Goal: Information Seeking & Learning: Learn about a topic

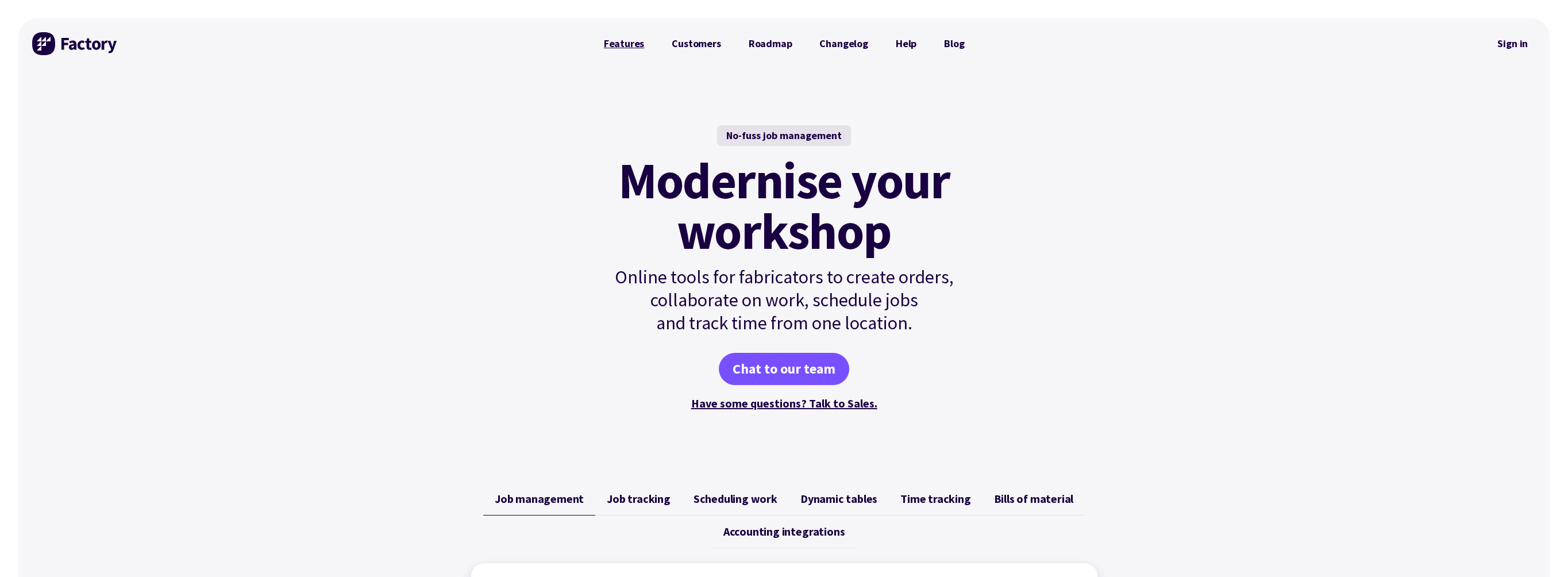
click at [631, 41] on link "Features" at bounding box center [624, 44] width 68 height 23
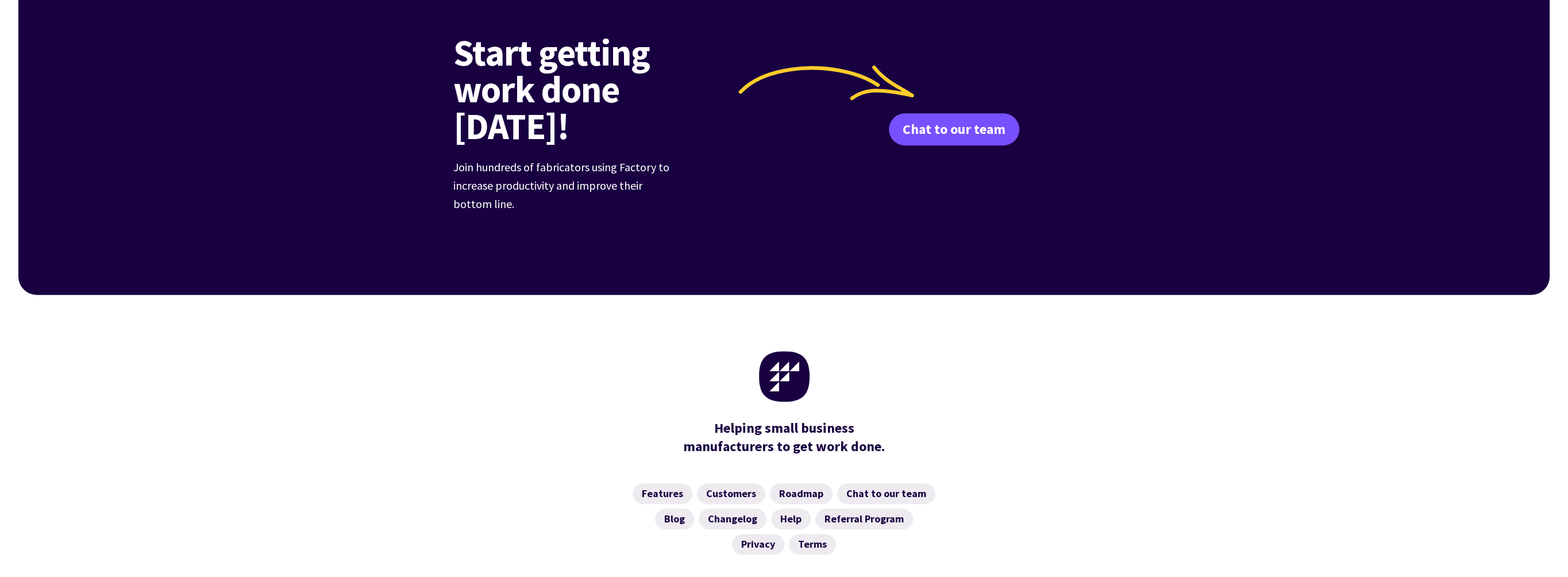
scroll to position [1735, 0]
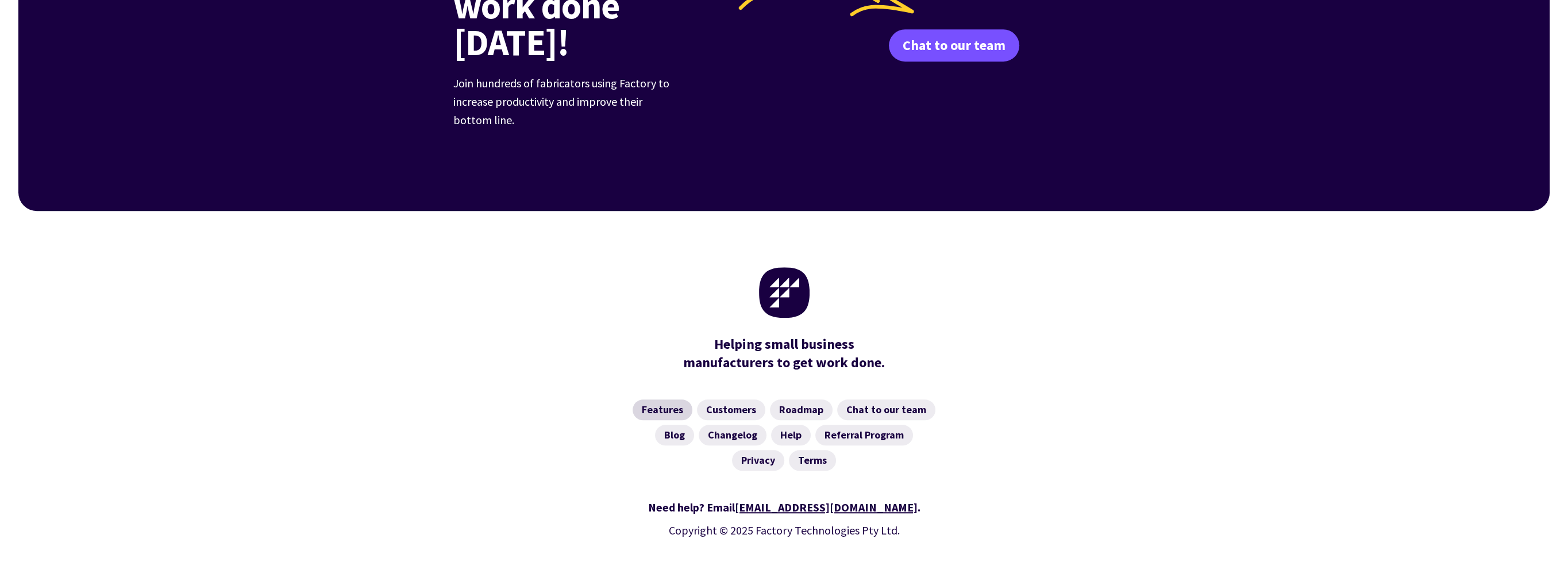
click at [673, 399] on link "Features" at bounding box center [662, 410] width 60 height 21
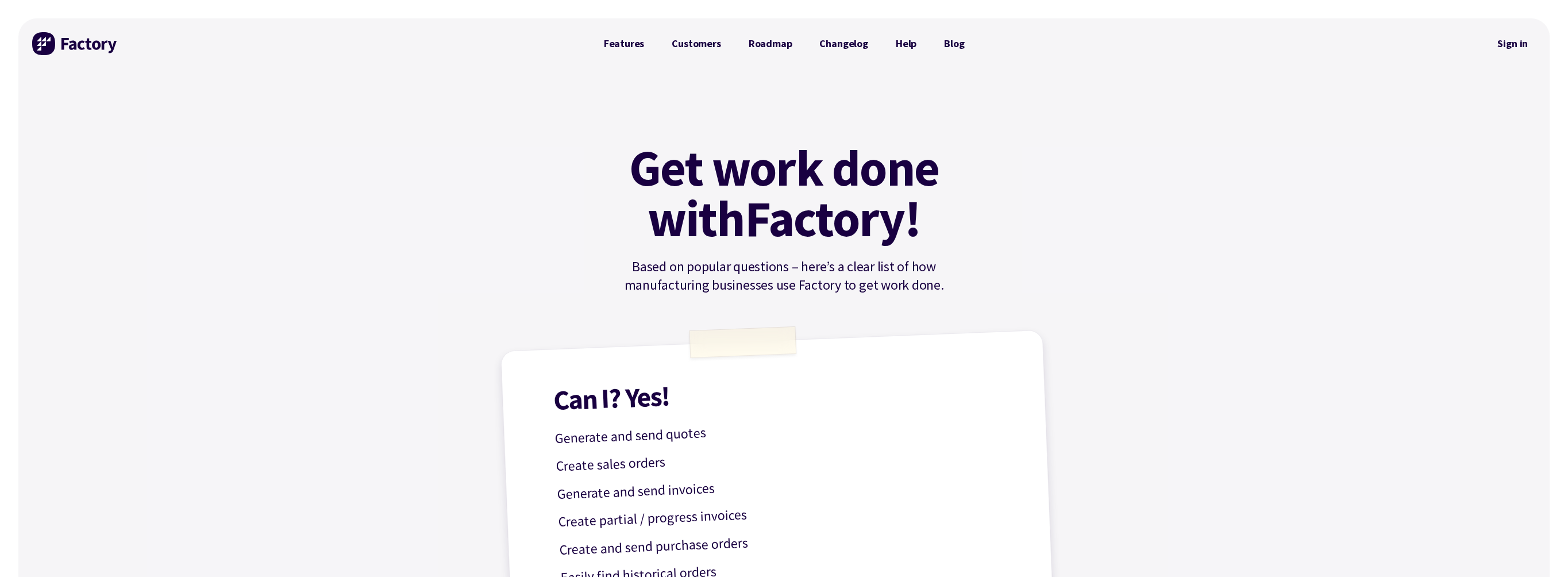
click at [68, 47] on img at bounding box center [75, 44] width 86 height 23
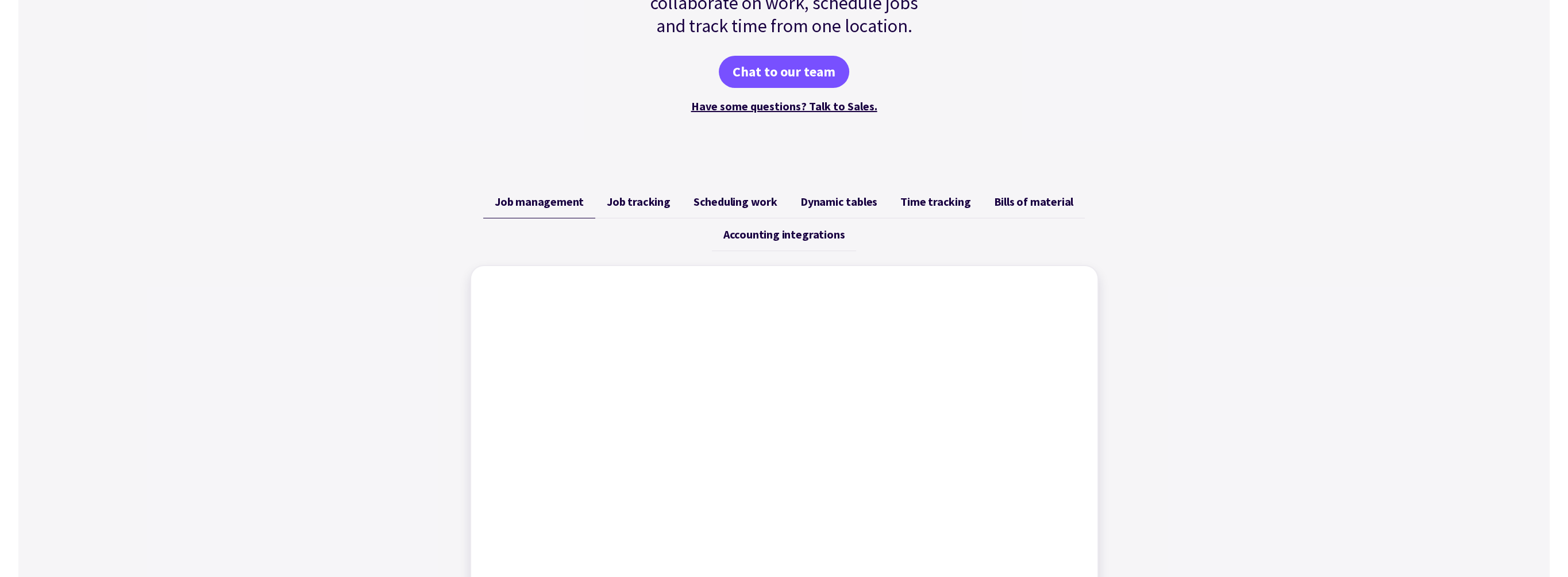
scroll to position [287, 0]
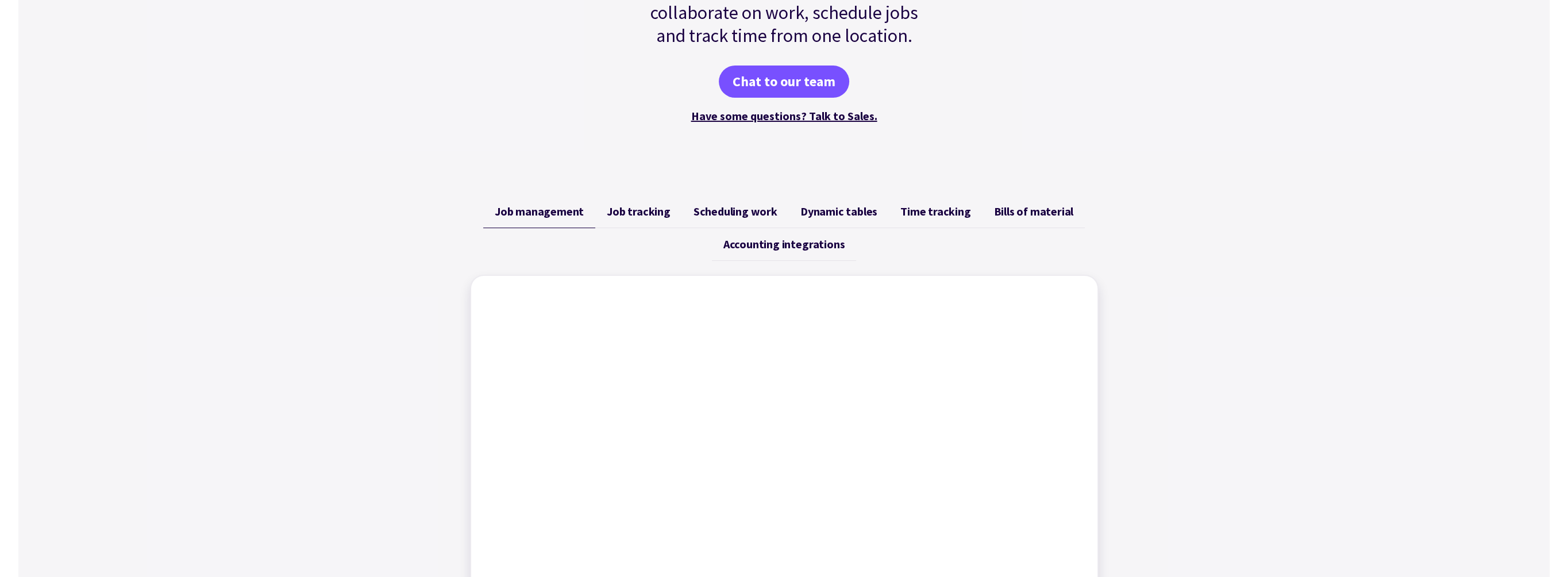
click at [625, 211] on span "Job tracking" at bounding box center [639, 211] width 64 height 14
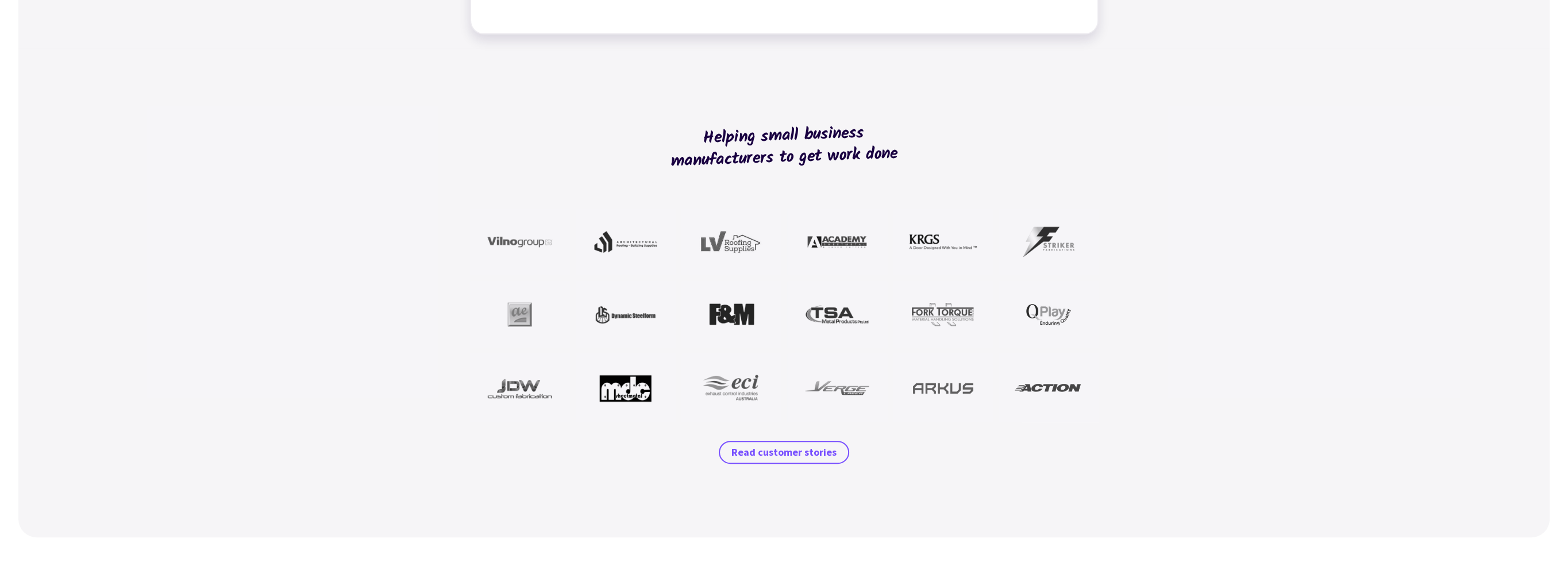
scroll to position [460, 0]
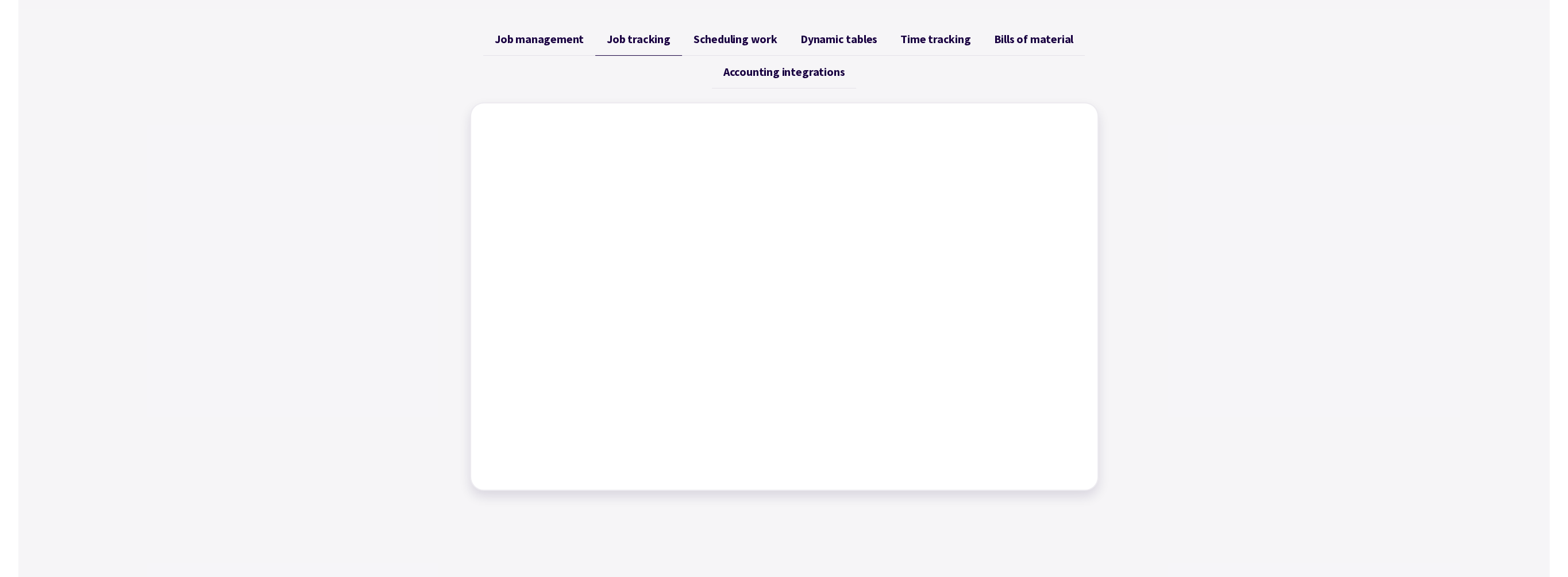
click at [755, 38] on span "Scheduling work" at bounding box center [735, 39] width 84 height 14
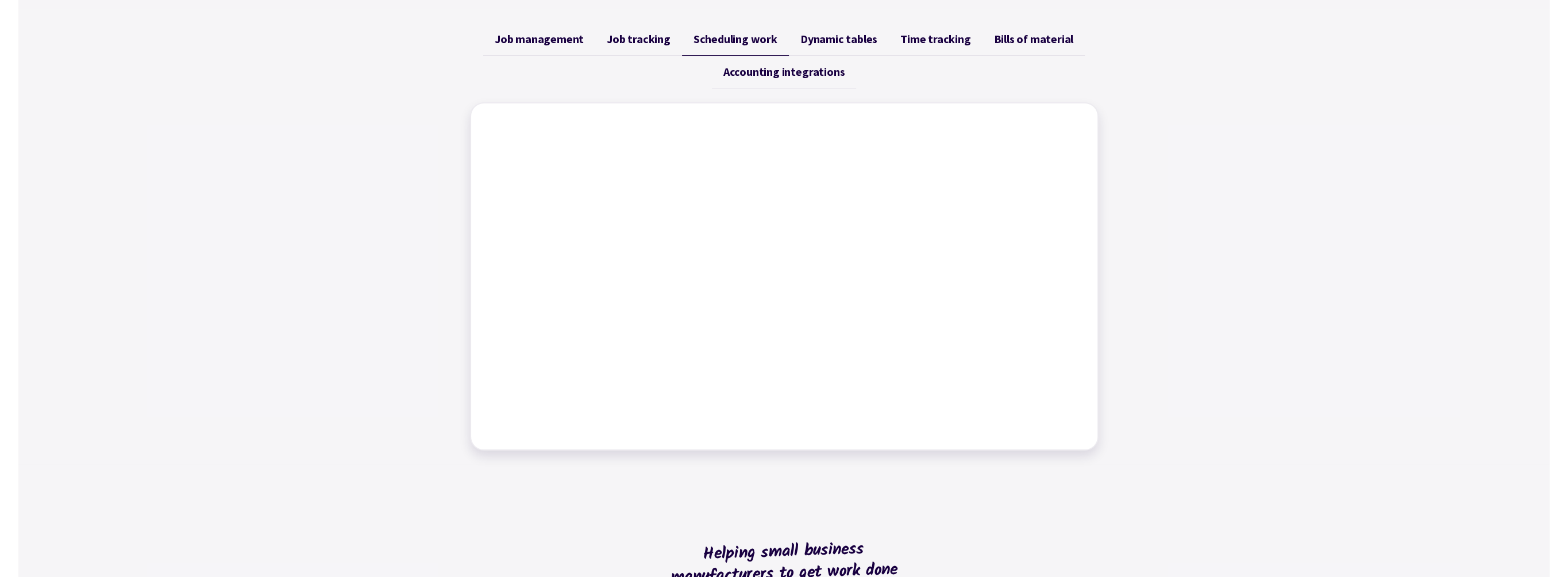
click at [841, 37] on span "Dynamic tables" at bounding box center [839, 39] width 77 height 14
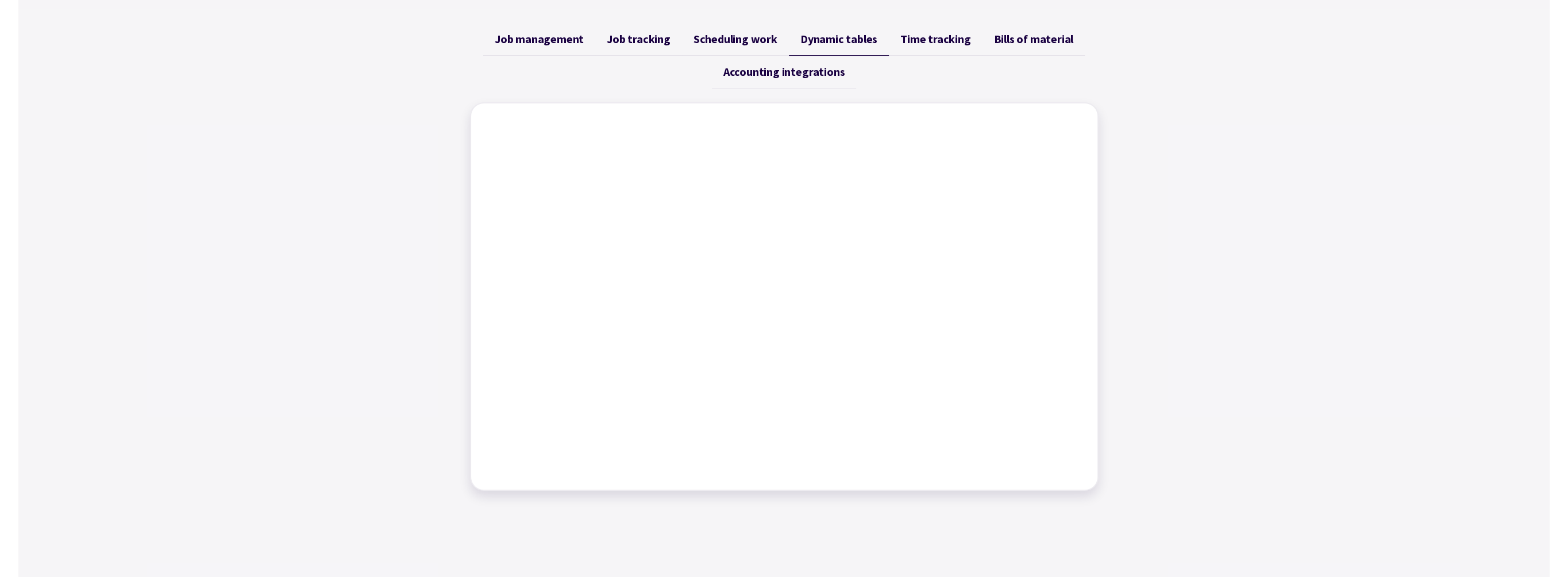
click at [927, 44] on span "Time tracking" at bounding box center [935, 39] width 70 height 14
click at [1056, 37] on span "Bills of material" at bounding box center [1033, 39] width 80 height 14
click at [551, 41] on span "Job management" at bounding box center [539, 39] width 89 height 14
click at [631, 42] on span "Job tracking" at bounding box center [639, 39] width 64 height 14
click at [749, 36] on span "Scheduling work" at bounding box center [735, 39] width 84 height 14
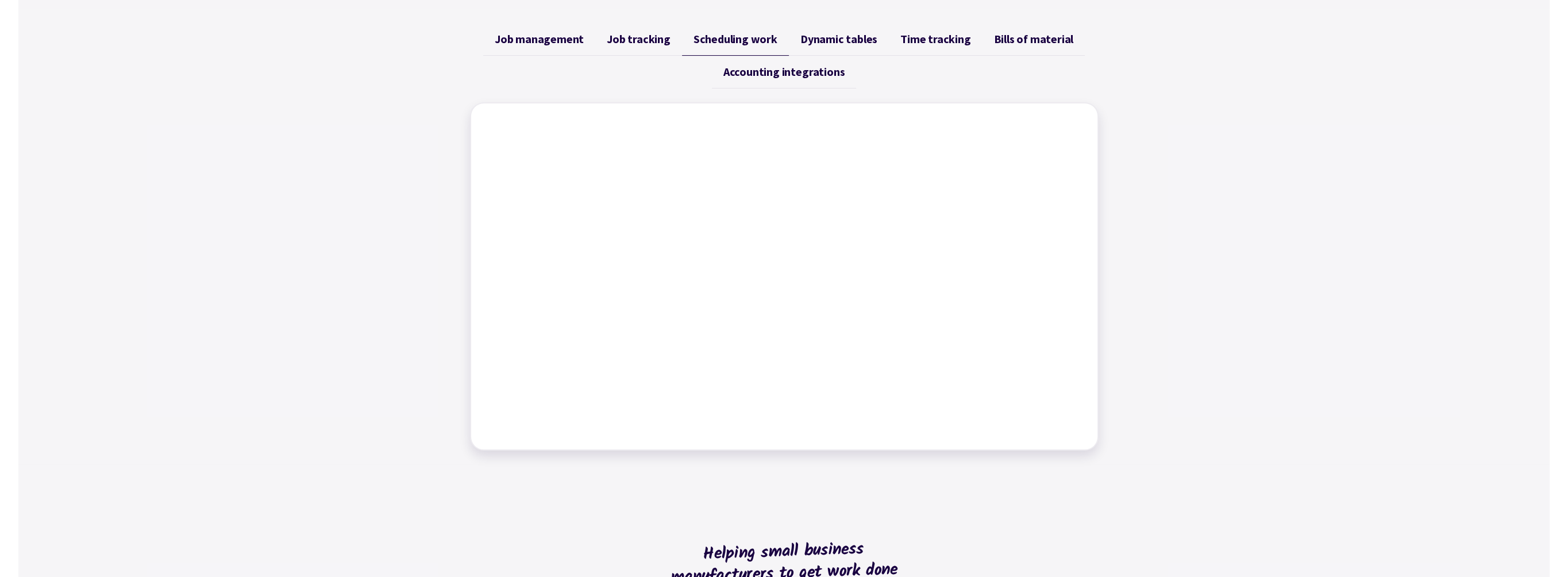
click at [825, 39] on span "Dynamic tables" at bounding box center [839, 39] width 77 height 14
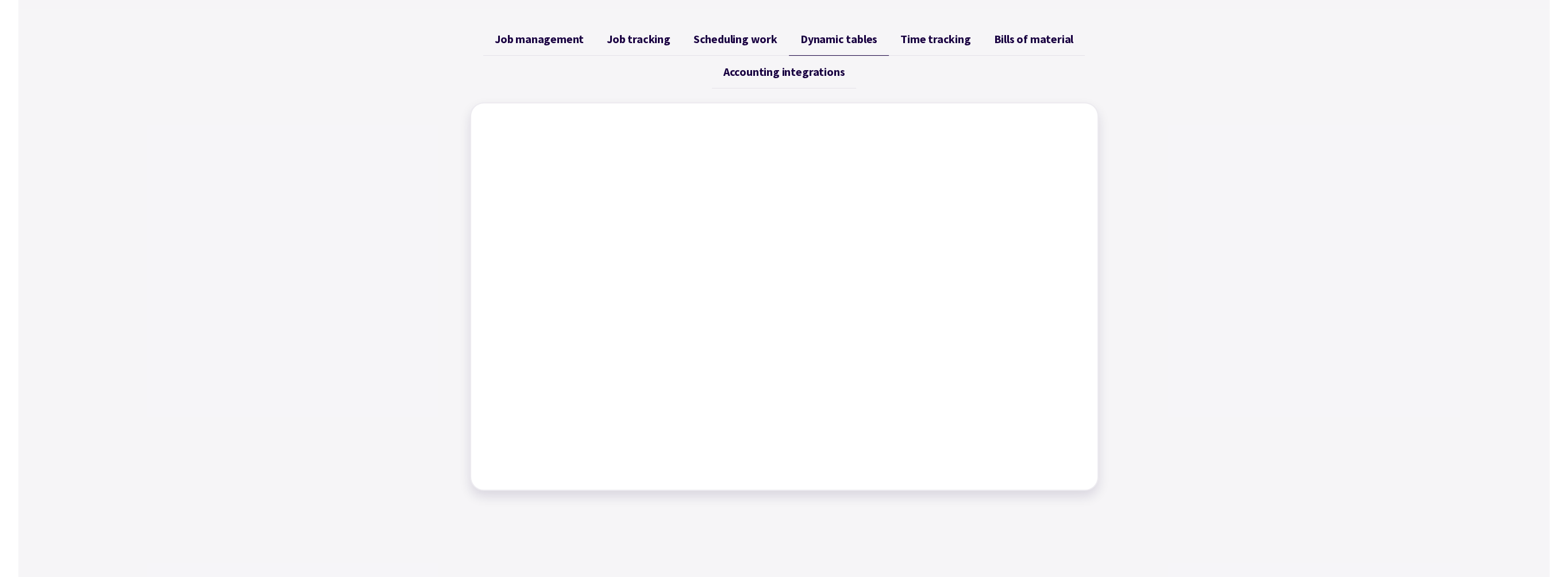
click at [938, 27] on link "Time tracking" at bounding box center [935, 40] width 93 height 33
click at [1017, 40] on span "Bills of material" at bounding box center [1033, 39] width 80 height 14
click at [754, 79] on link "Accounting integrations" at bounding box center [784, 72] width 144 height 33
click at [1013, 44] on span "Bills of material" at bounding box center [1033, 39] width 80 height 14
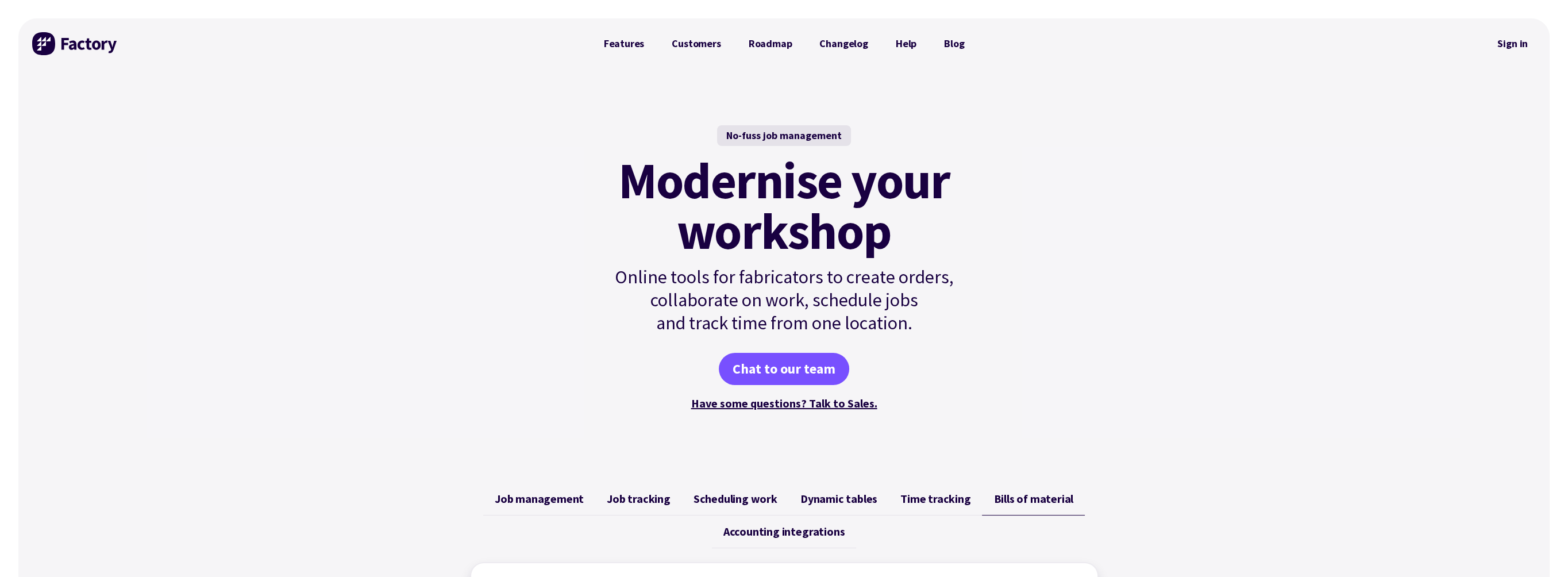
scroll to position [402, 0]
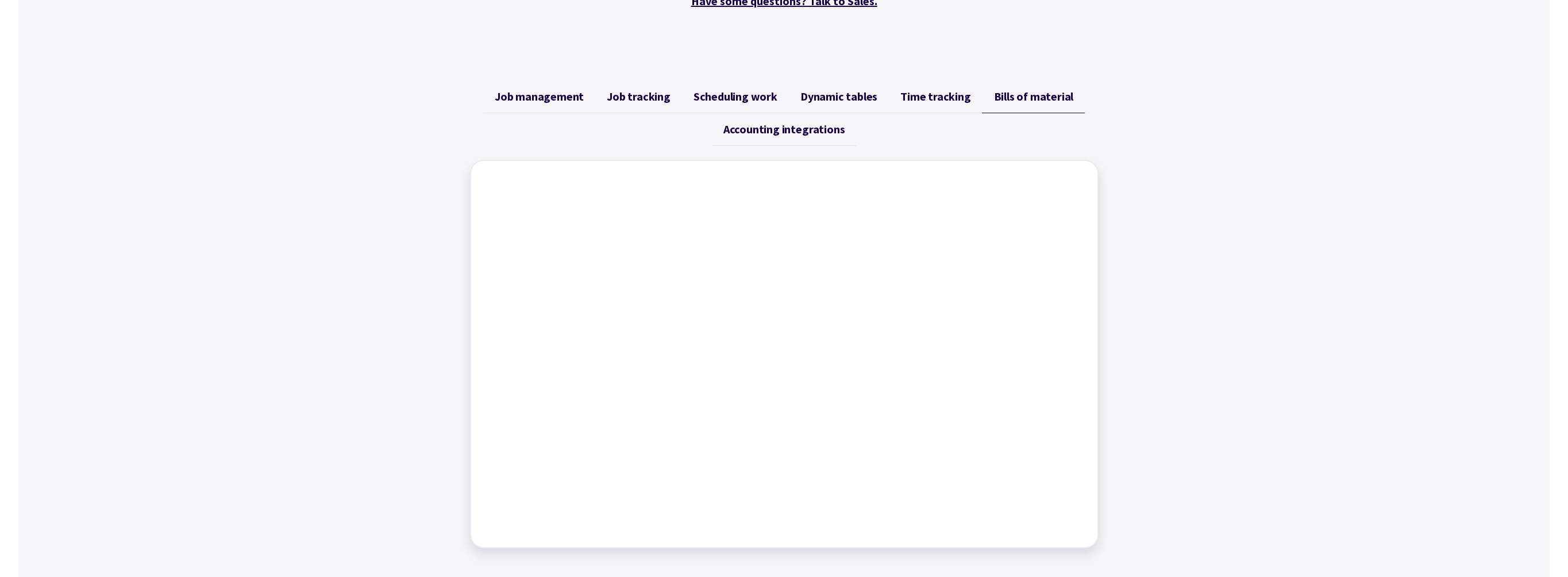
click at [1291, 191] on div "Job management Job tracking Scheduling work Dynamic tables Time tracking Bills …" at bounding box center [784, 314] width 1531 height 495
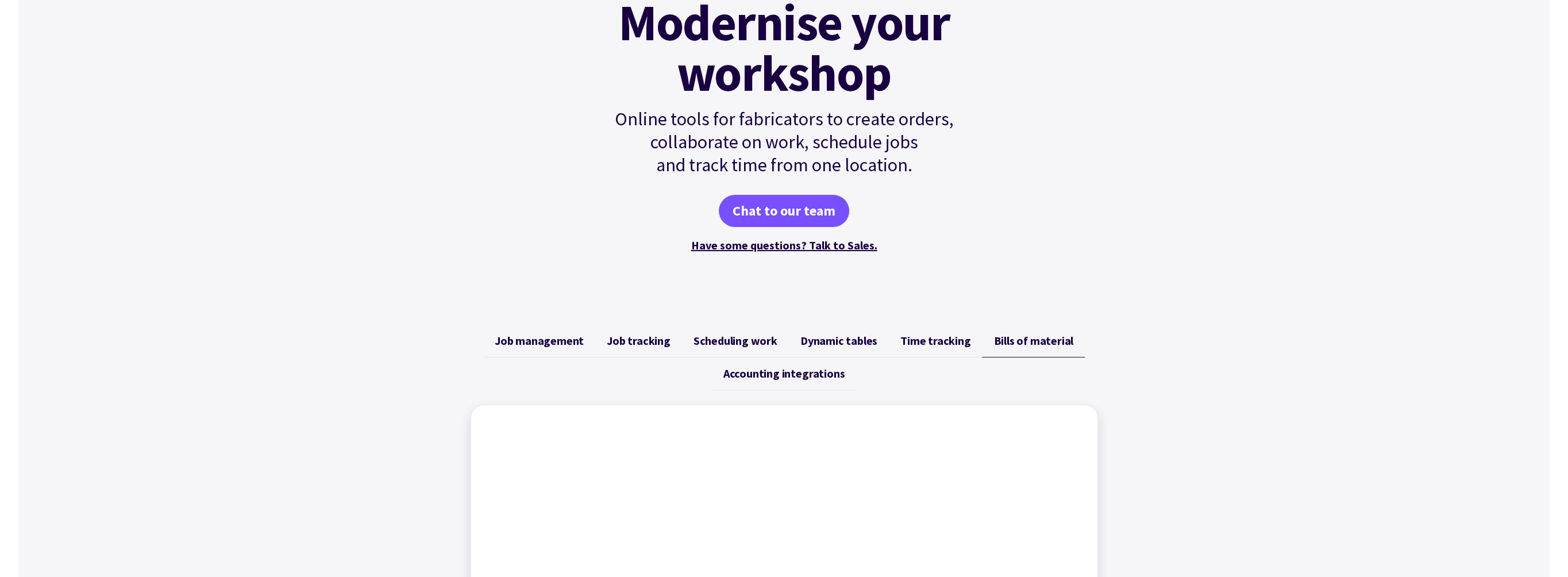
scroll to position [57, 0]
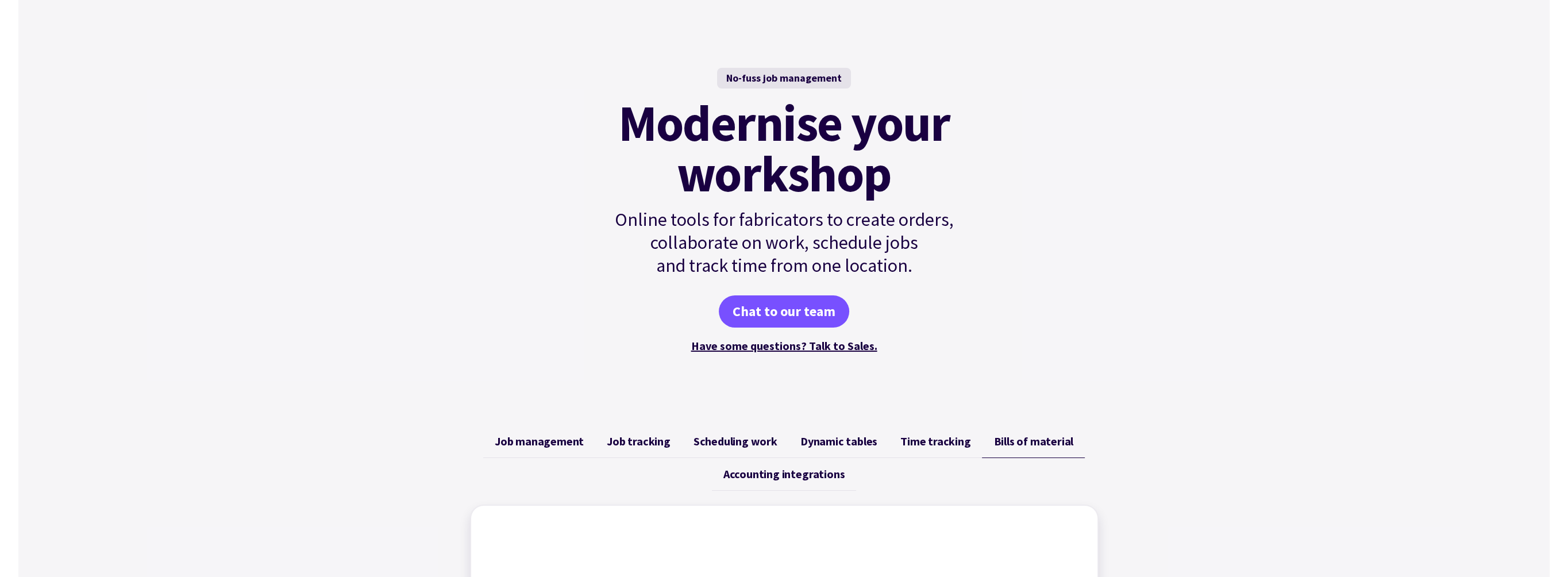
click at [566, 444] on span "Job management" at bounding box center [539, 441] width 89 height 14
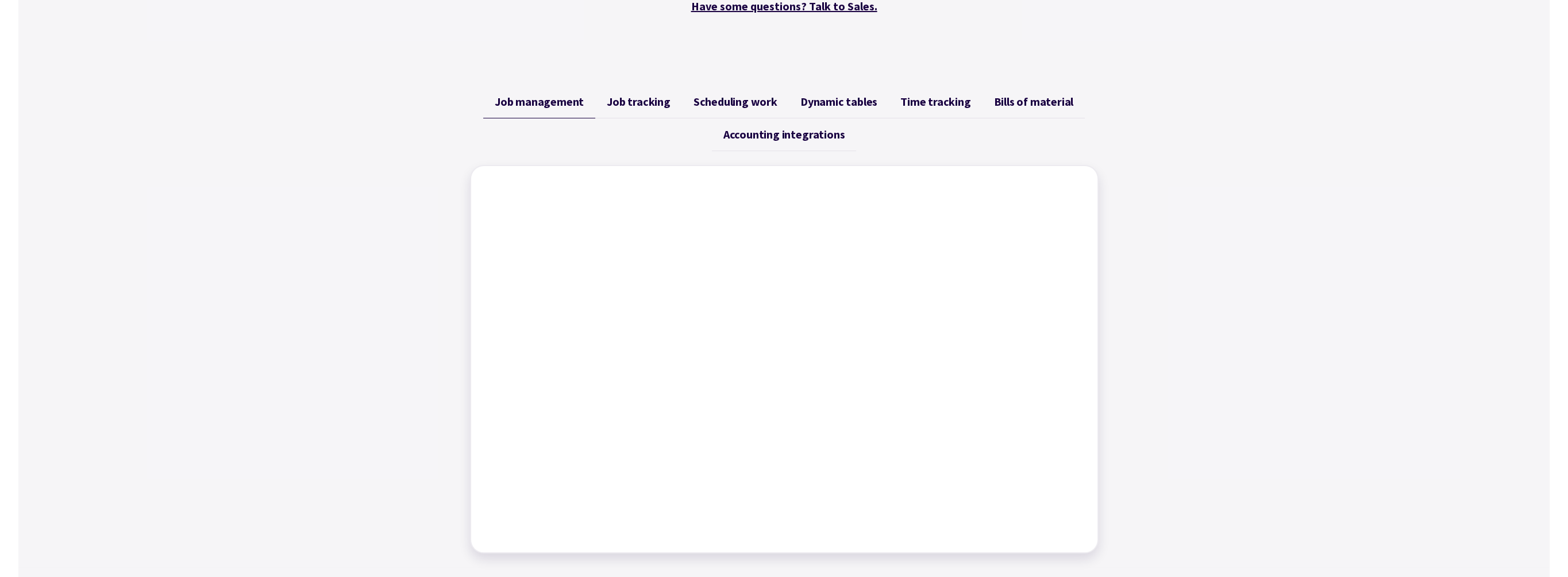
scroll to position [402, 0]
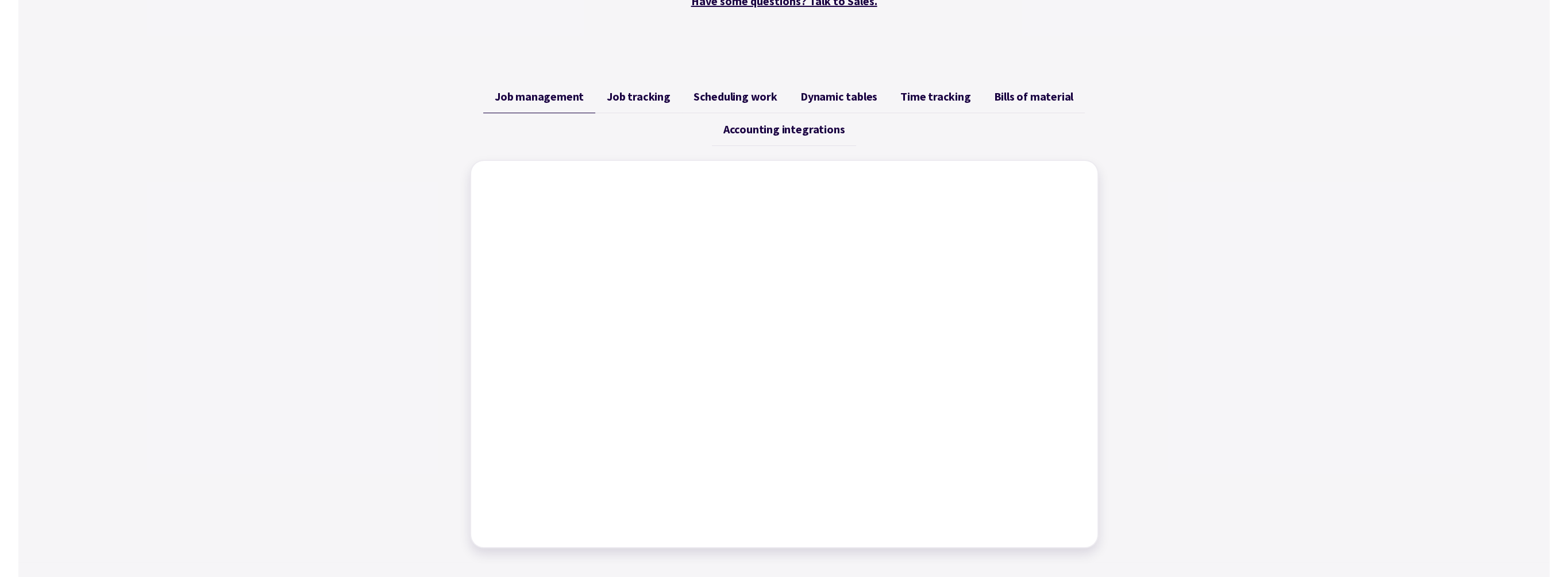
click at [639, 91] on span "Job tracking" at bounding box center [639, 96] width 64 height 14
click at [763, 98] on span "Scheduling work" at bounding box center [735, 96] width 84 height 14
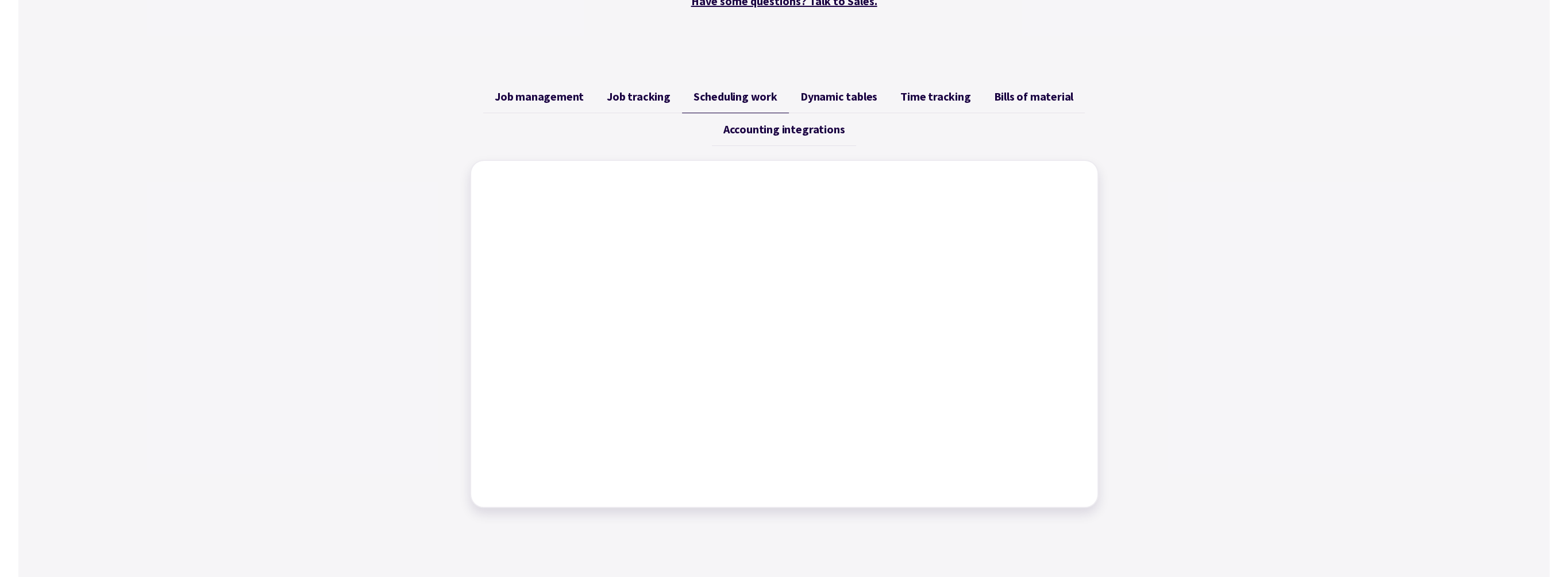
click at [834, 99] on span "Dynamic tables" at bounding box center [839, 96] width 77 height 14
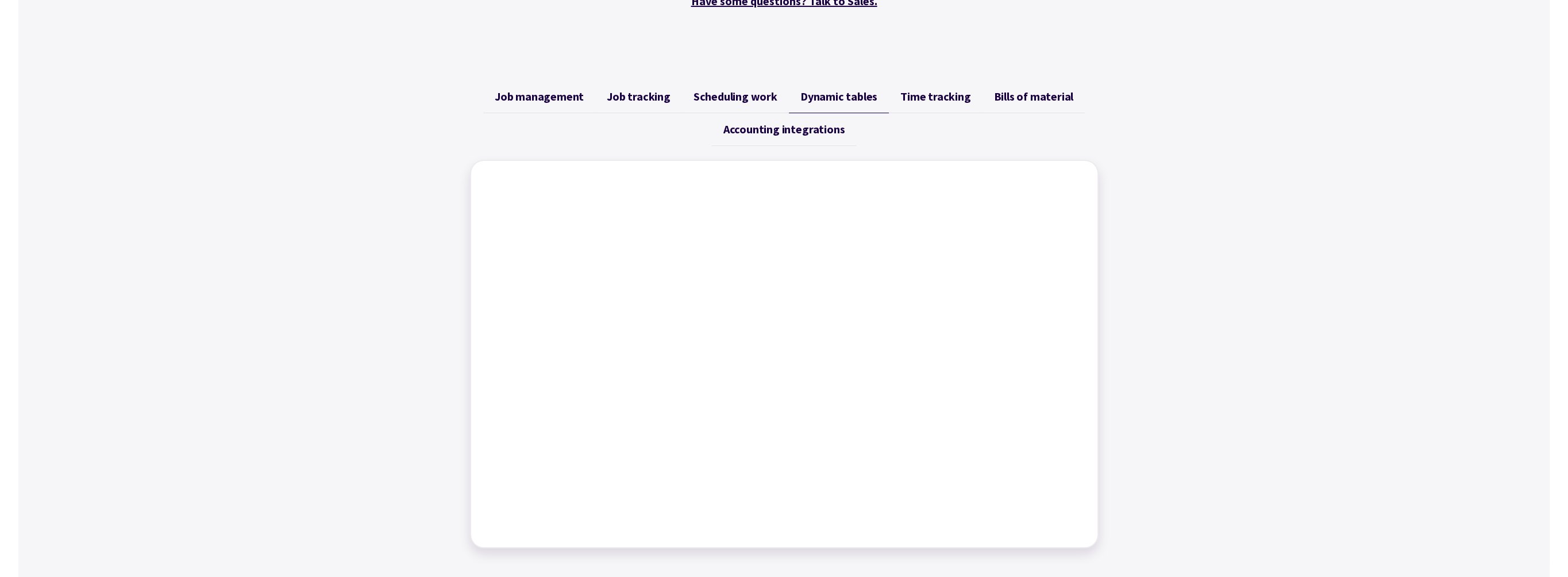
click at [911, 93] on span "Time tracking" at bounding box center [935, 96] width 70 height 14
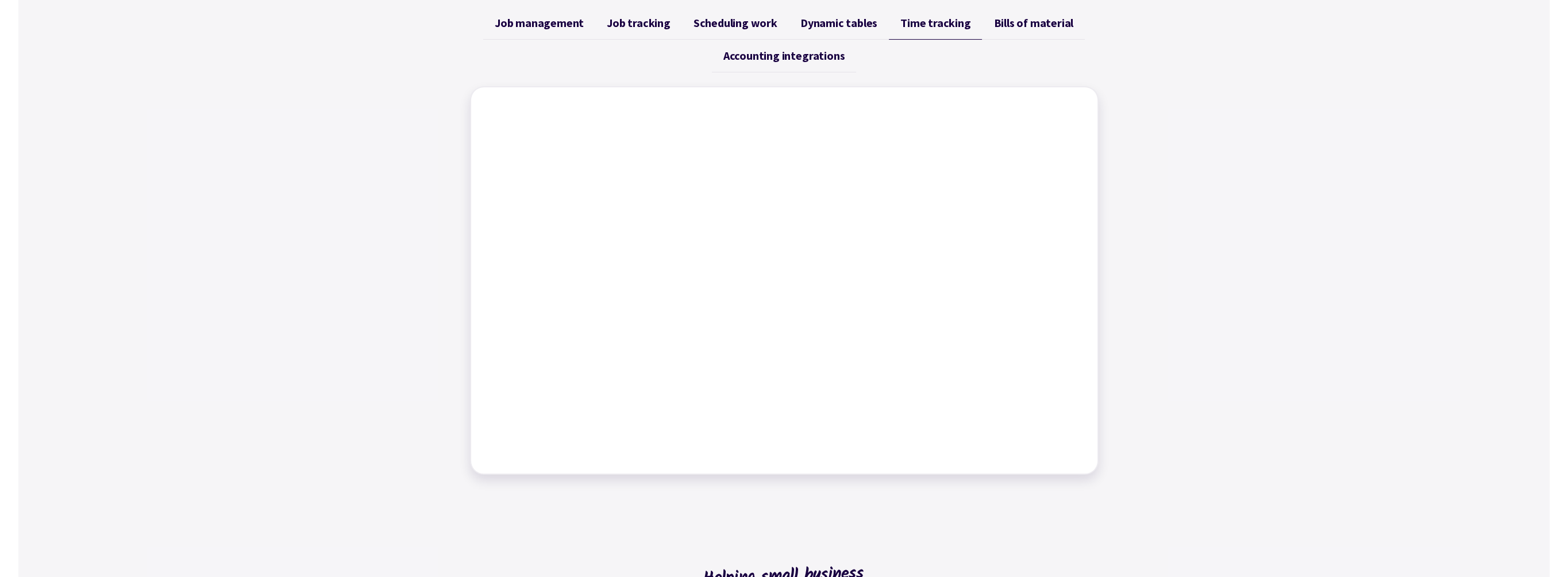
scroll to position [460, 0]
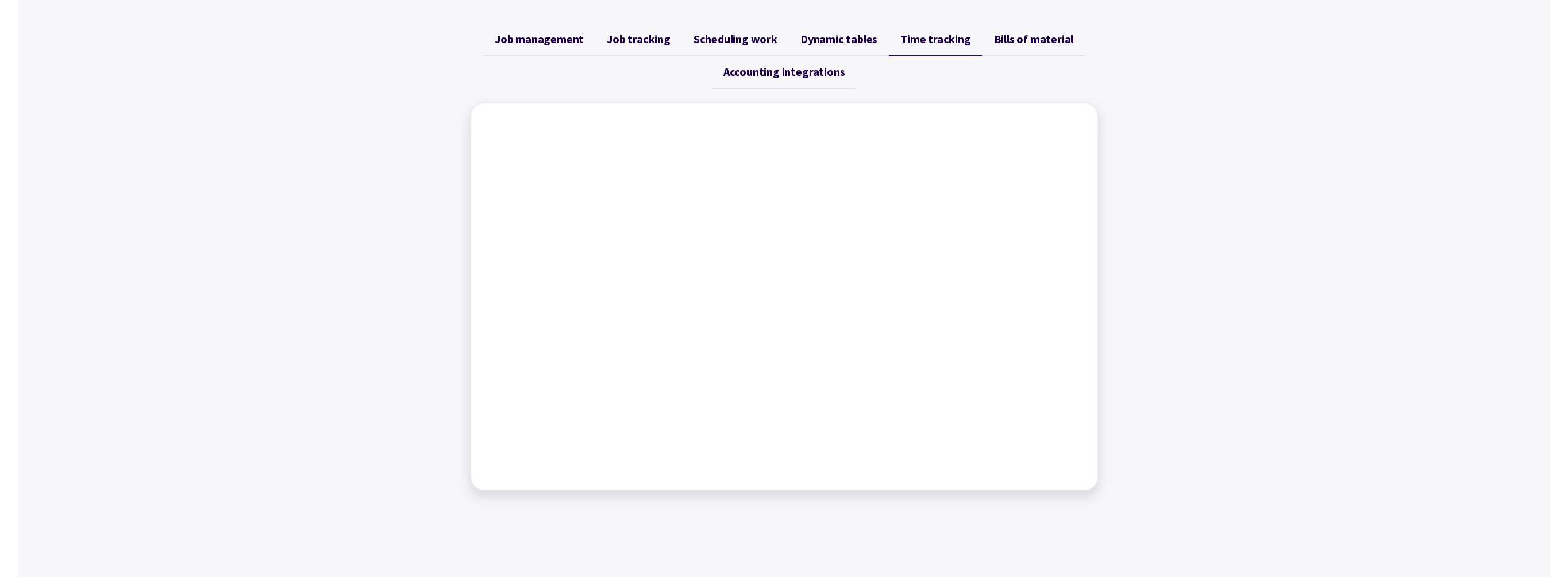
click at [1042, 37] on span "Bills of material" at bounding box center [1033, 39] width 80 height 14
click at [813, 69] on span "Accounting integrations" at bounding box center [783, 72] width 121 height 14
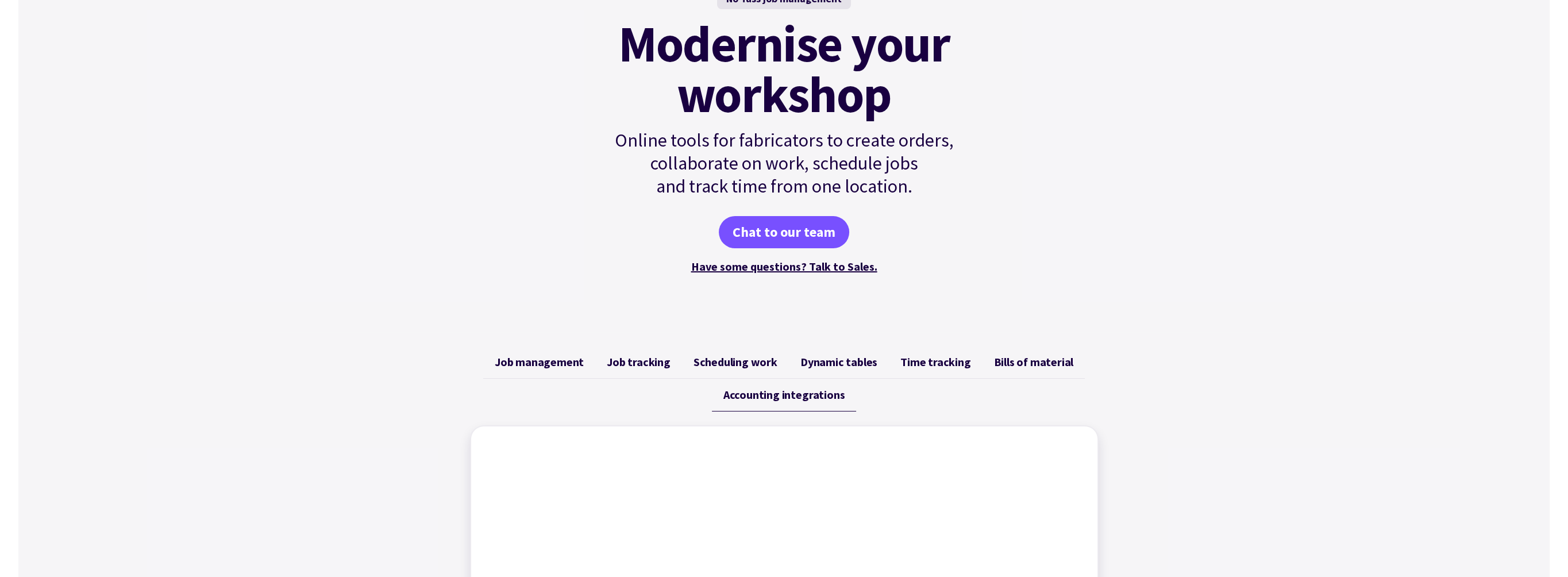
scroll to position [115, 0]
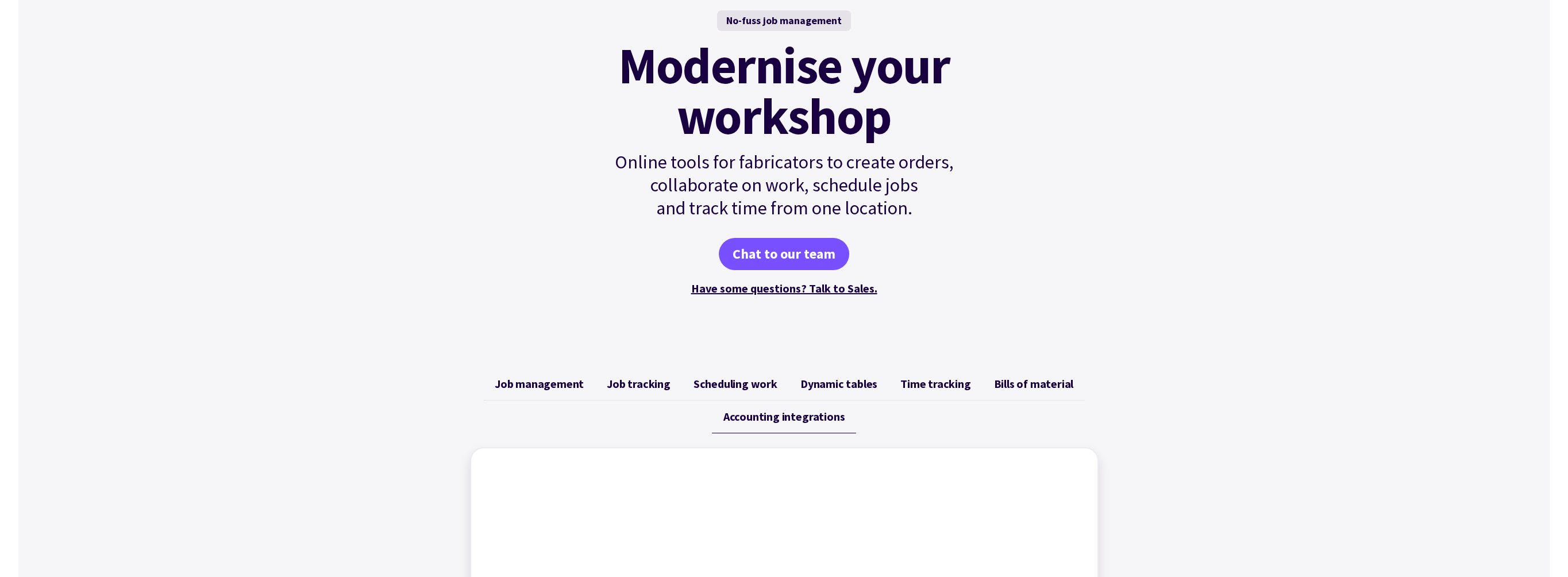
click at [559, 385] on span "Job management" at bounding box center [539, 383] width 89 height 14
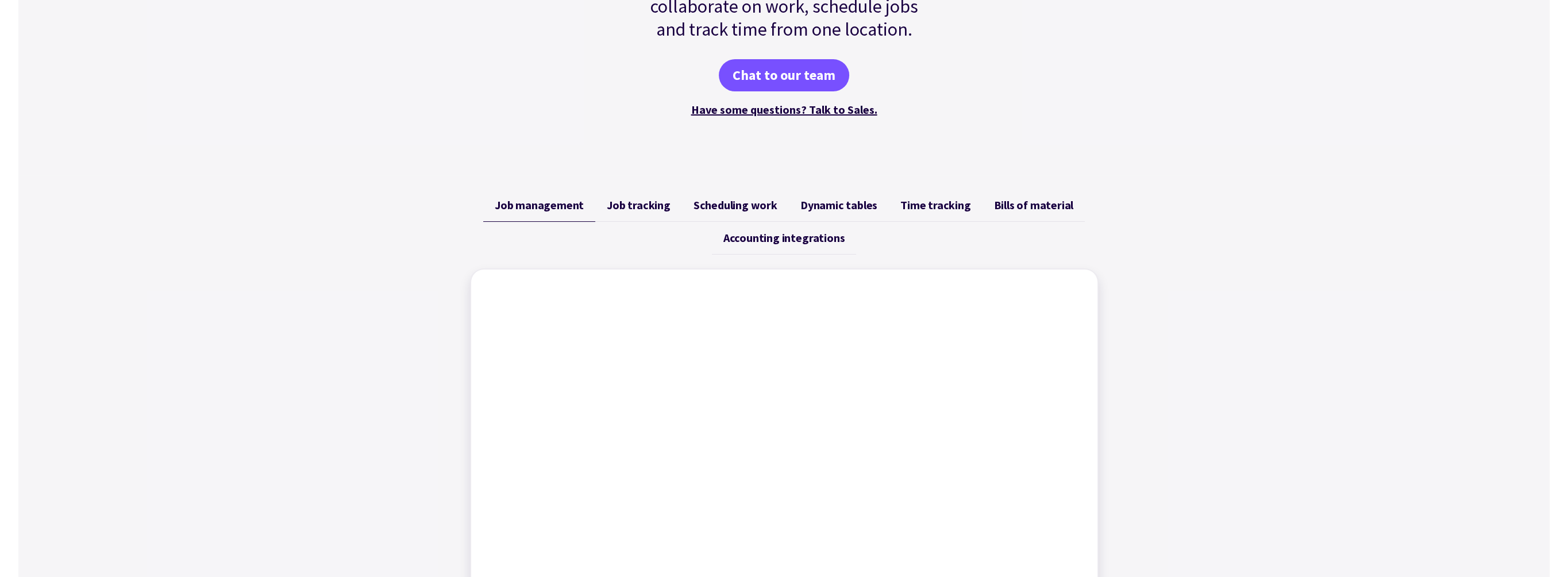
scroll to position [402, 0]
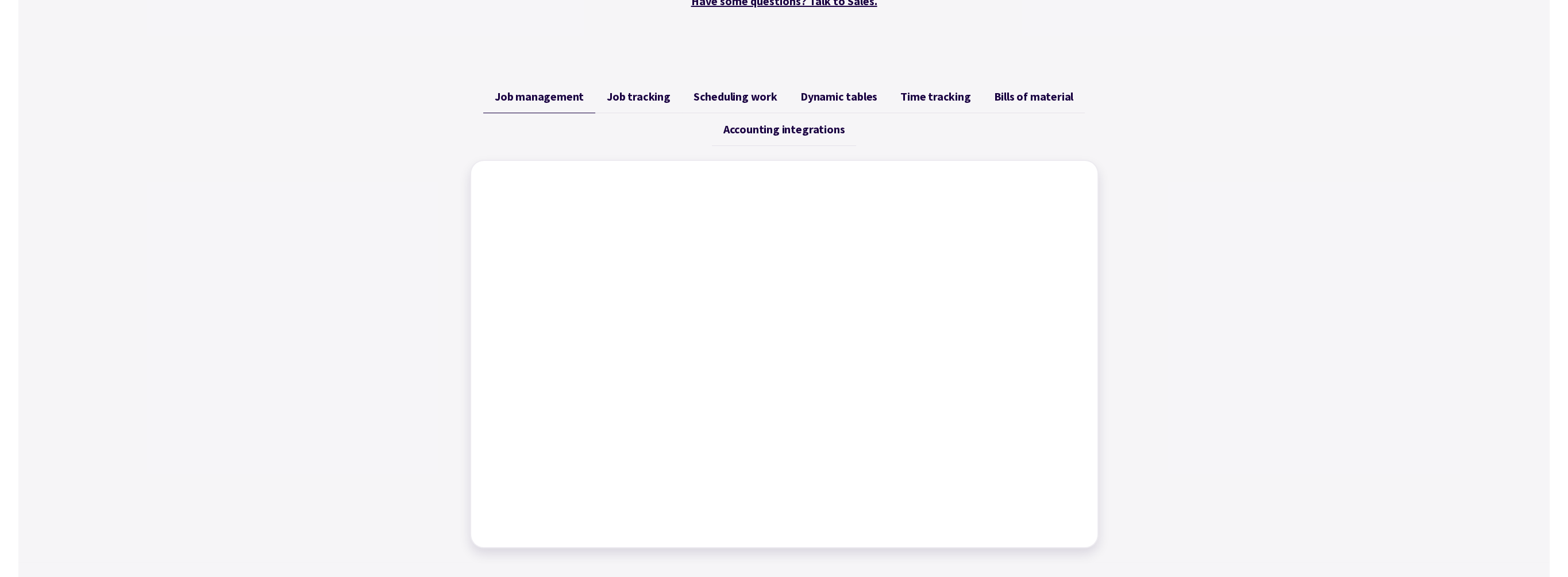
drag, startPoint x: 1105, startPoint y: 122, endPoint x: 1085, endPoint y: 128, distance: 20.9
click at [1105, 122] on div "Job management Job tracking Scheduling work Dynamic tables Time tracking Bills …" at bounding box center [784, 314] width 656 height 495
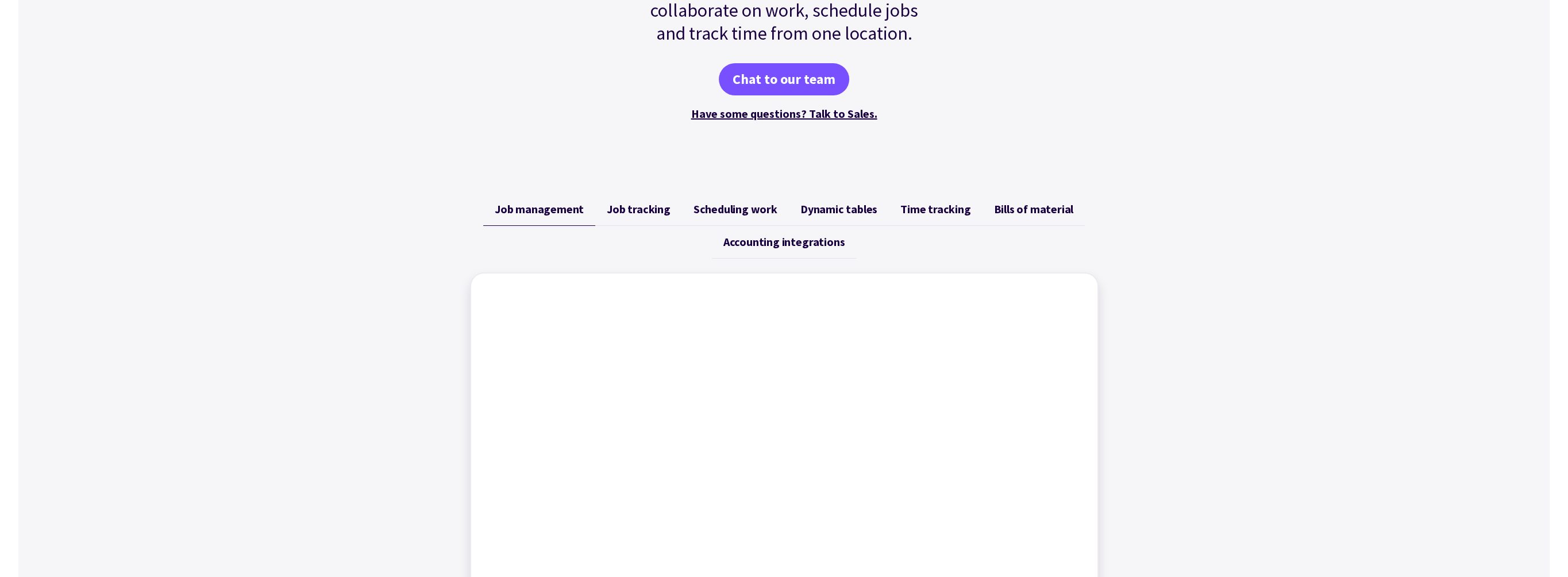
scroll to position [287, 0]
click at [527, 211] on span "Job management" at bounding box center [539, 211] width 89 height 14
click at [642, 210] on span "Job tracking" at bounding box center [639, 211] width 64 height 14
click at [588, 212] on link "Job management" at bounding box center [539, 212] width 112 height 33
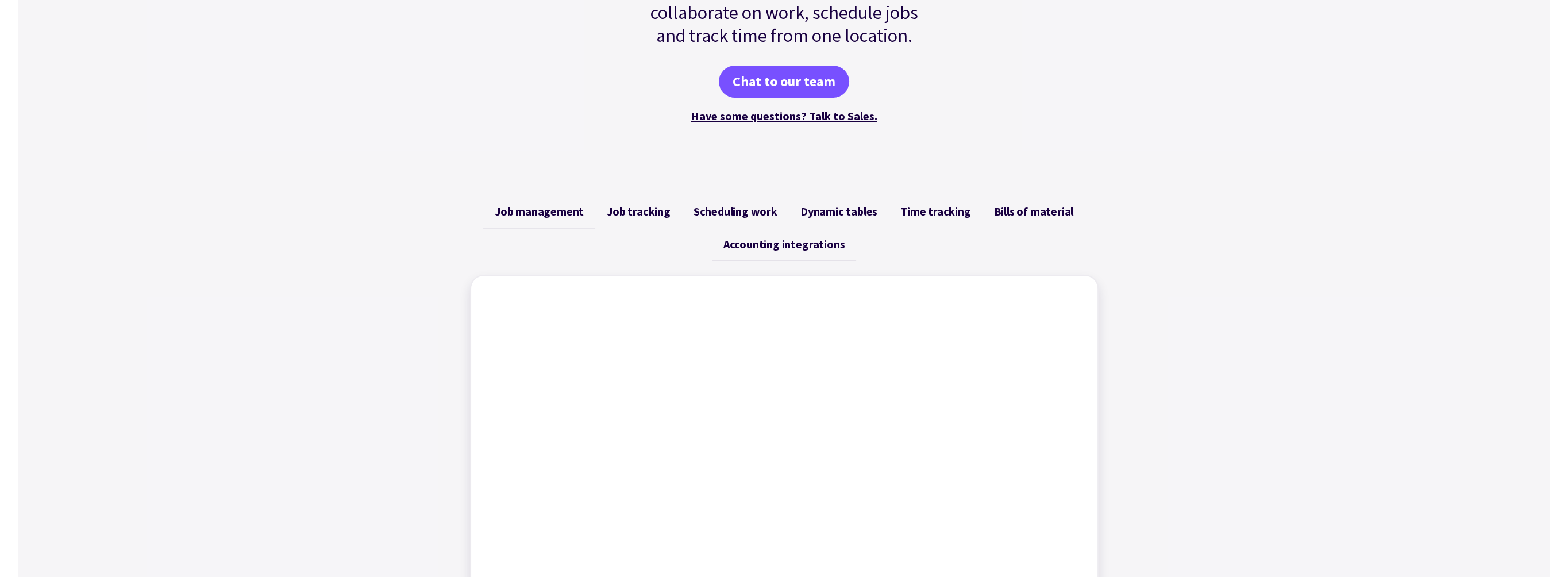
click at [1348, 212] on div "Job management Job tracking Scheduling work Dynamic tables Time tracking Bills …" at bounding box center [784, 429] width 1531 height 495
